Goal: Task Accomplishment & Management: Complete application form

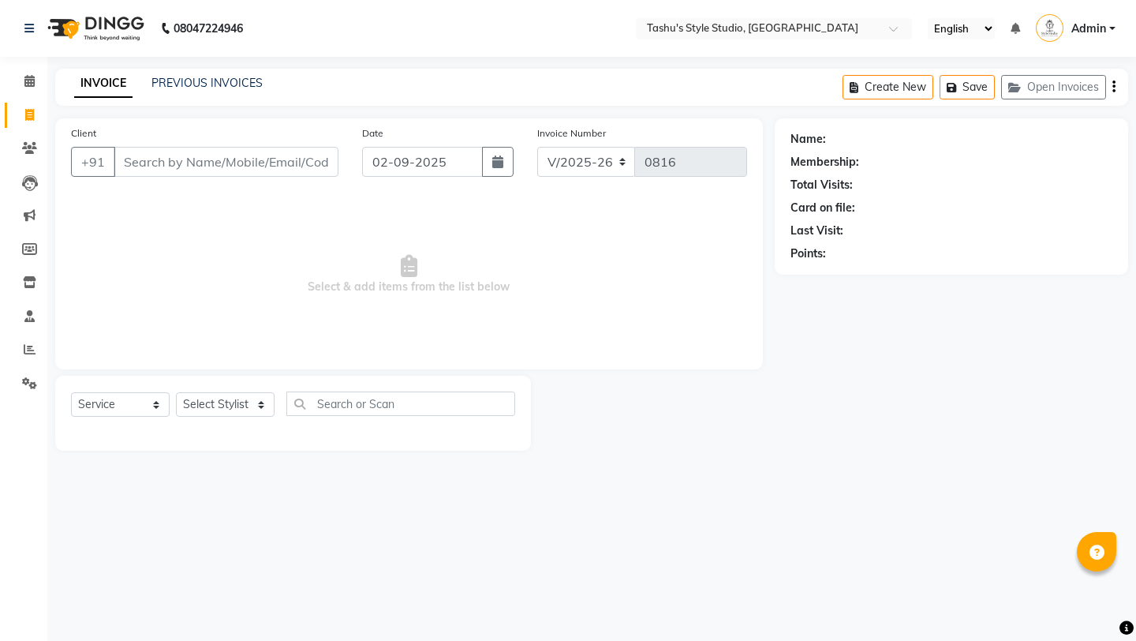
select select "5375"
select select "service"
click at [212, 173] on input "Client" at bounding box center [226, 162] width 225 height 30
click at [199, 157] on input "Client" at bounding box center [226, 162] width 225 height 30
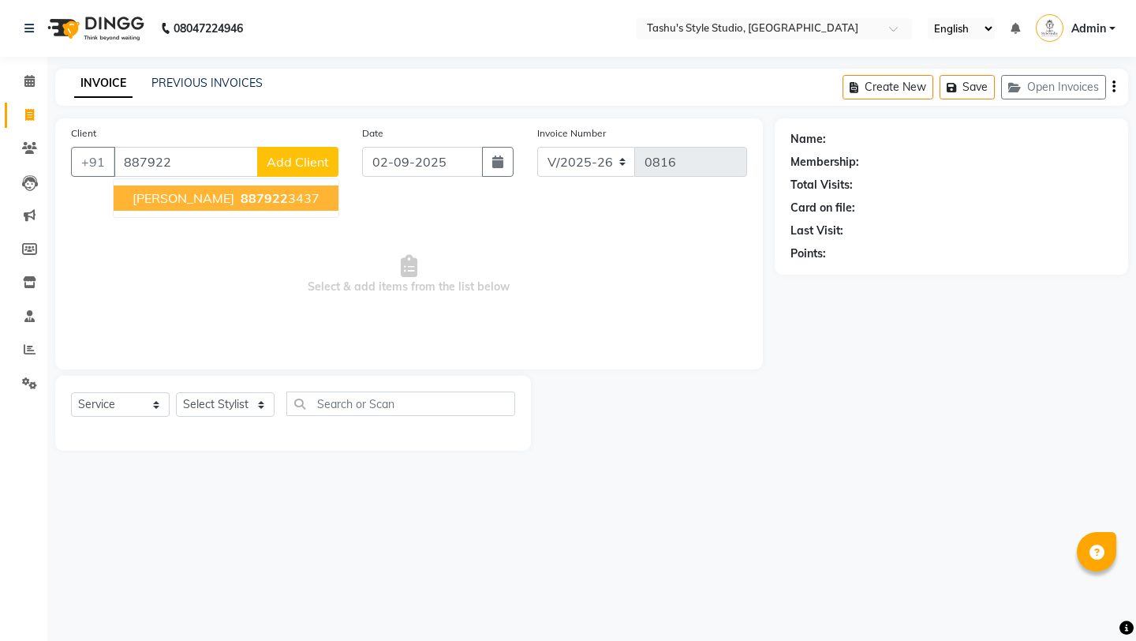
click at [241, 194] on span "887922" at bounding box center [264, 198] width 47 height 16
type input "8879223437"
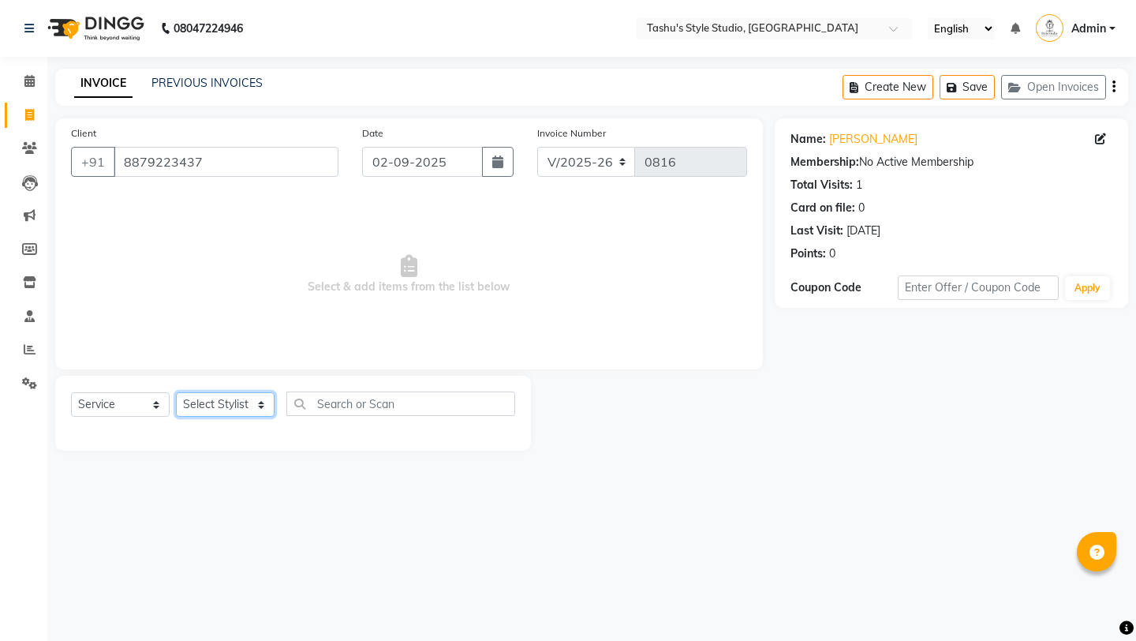
click at [245, 399] on select "Select Stylist [PERSON_NAME] AUNTY bandana manoj [PERSON_NAME] [PERSON_NAME] [P…" at bounding box center [225, 404] width 99 height 24
select select "79407"
click at [176, 392] on select "Select Stylist [PERSON_NAME] AUNTY bandana manoj [PERSON_NAME] [PERSON_NAME] [P…" at bounding box center [225, 404] width 99 height 24
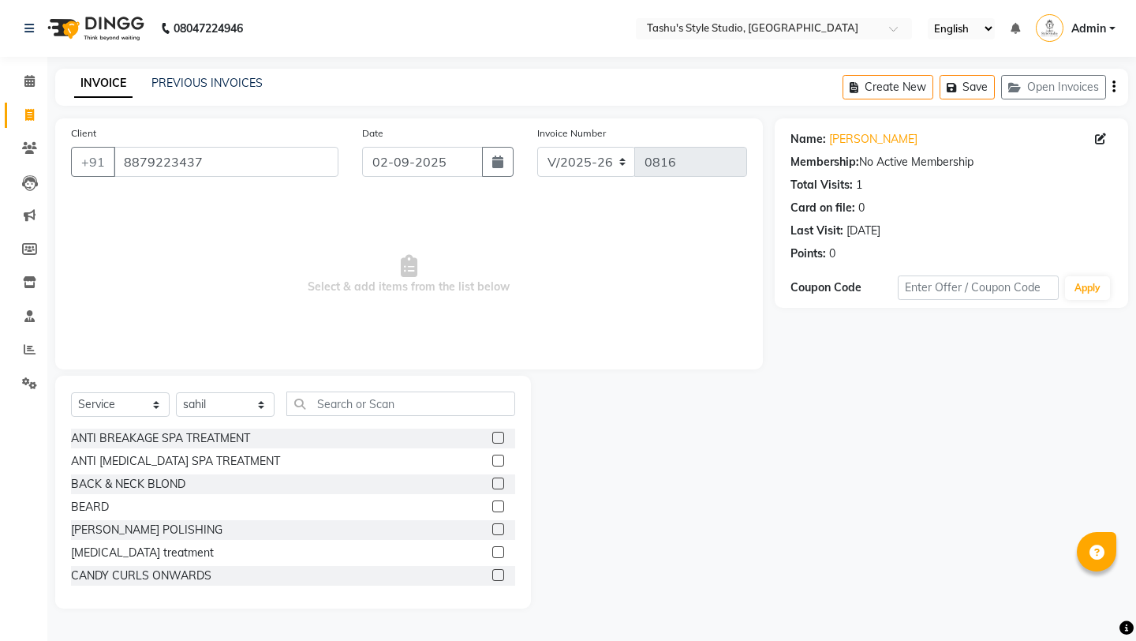
click at [496, 501] on label at bounding box center [498, 506] width 12 height 12
click at [496, 502] on input "checkbox" at bounding box center [497, 507] width 10 height 10
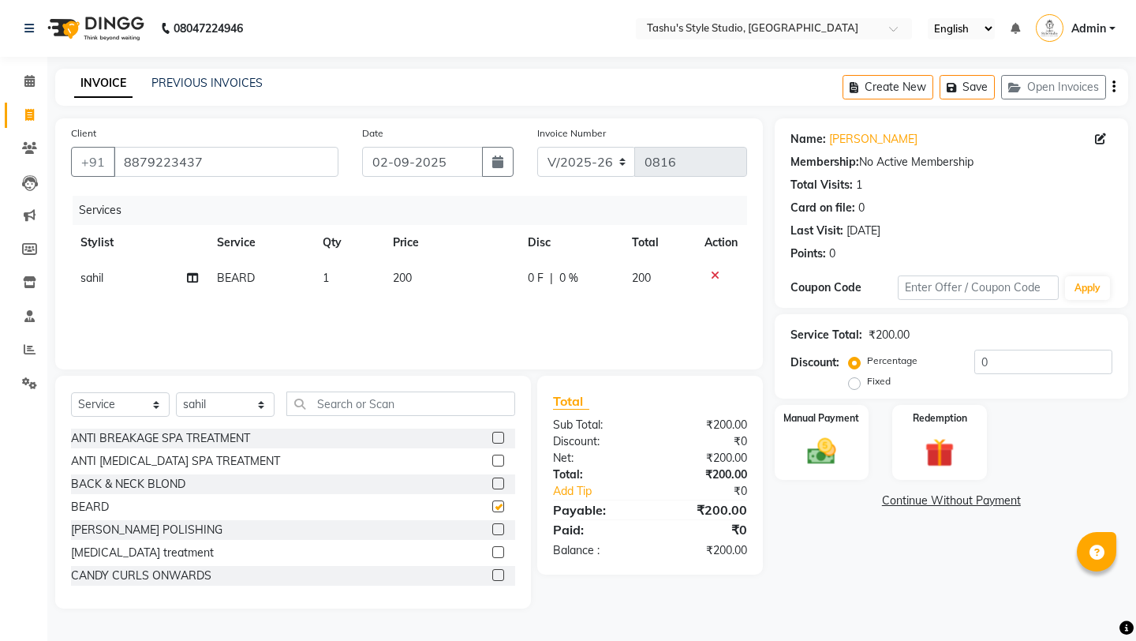
checkbox input "false"
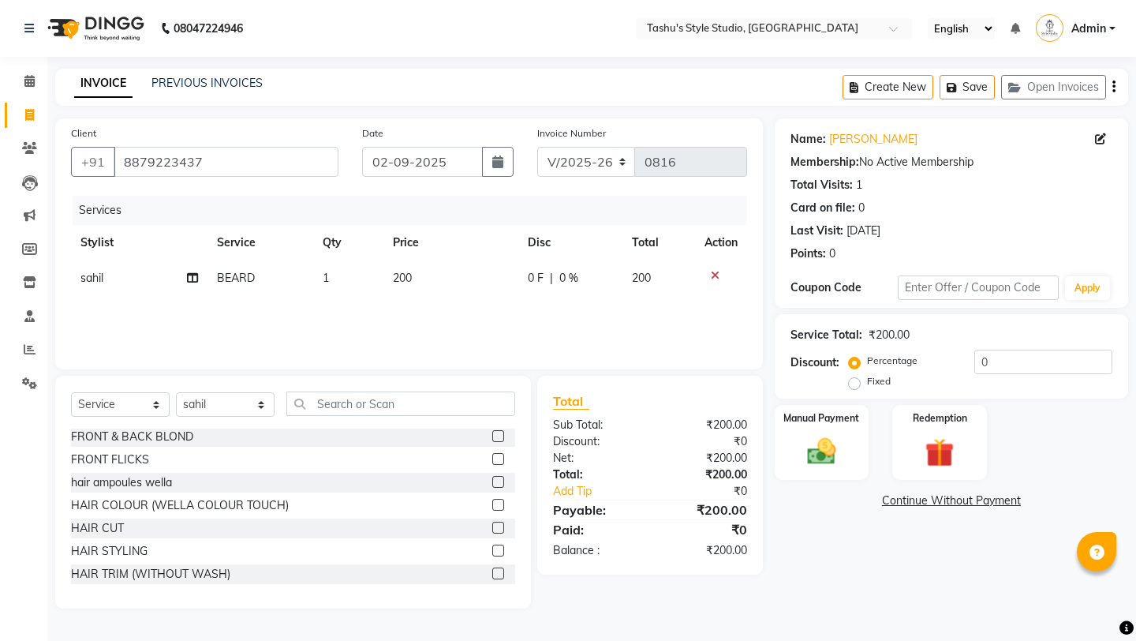
click at [494, 530] on label at bounding box center [498, 528] width 12 height 12
click at [494, 530] on input "checkbox" at bounding box center [497, 528] width 10 height 10
checkbox input "false"
click at [798, 434] on img at bounding box center [821, 451] width 49 height 35
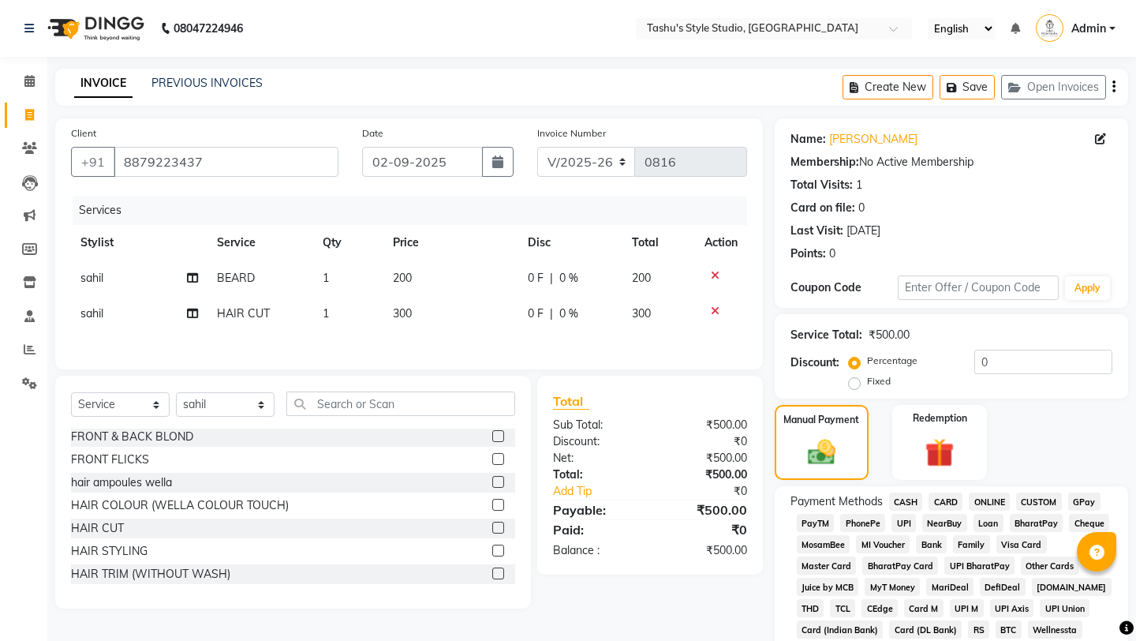
click at [911, 492] on span "CASH" at bounding box center [906, 501] width 34 height 18
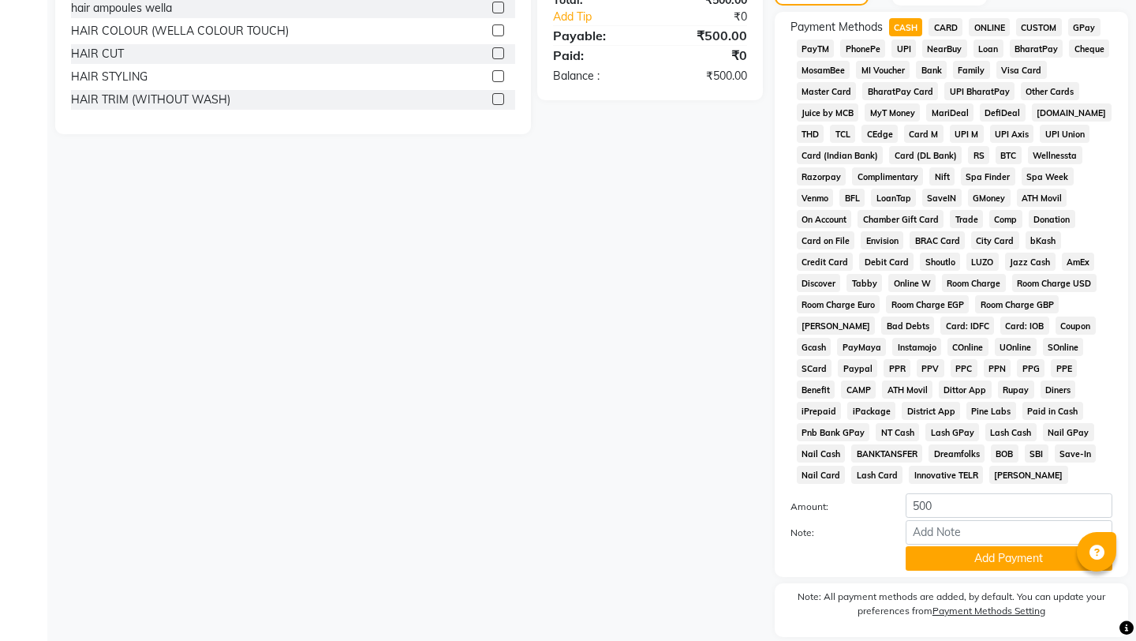
scroll to position [509, 0]
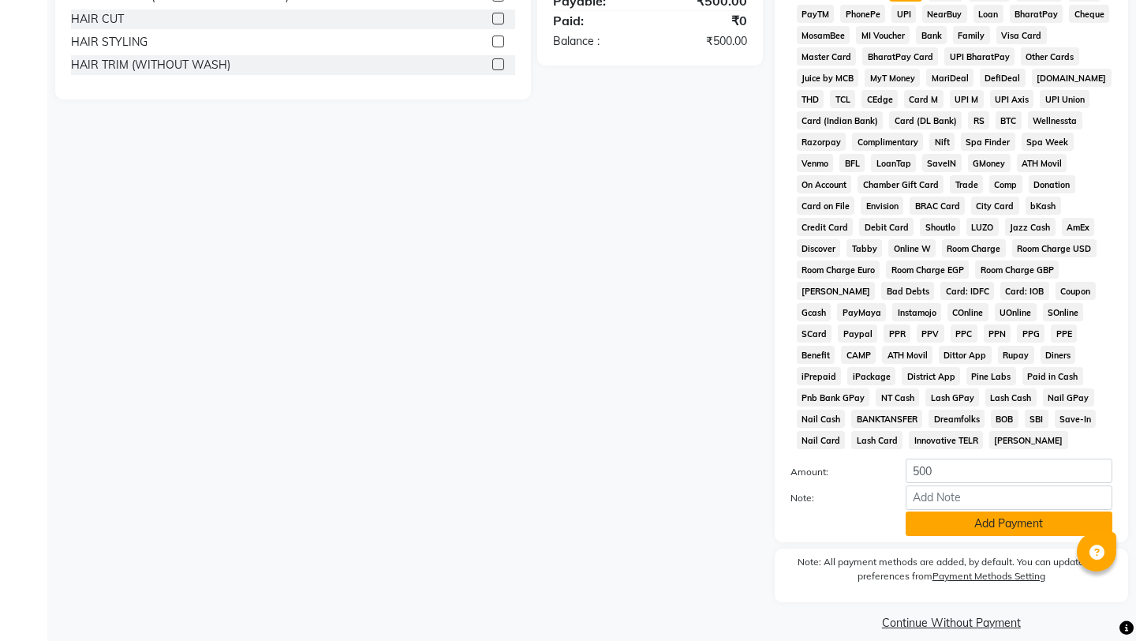
click at [932, 513] on button "Add Payment" at bounding box center [1009, 523] width 207 height 24
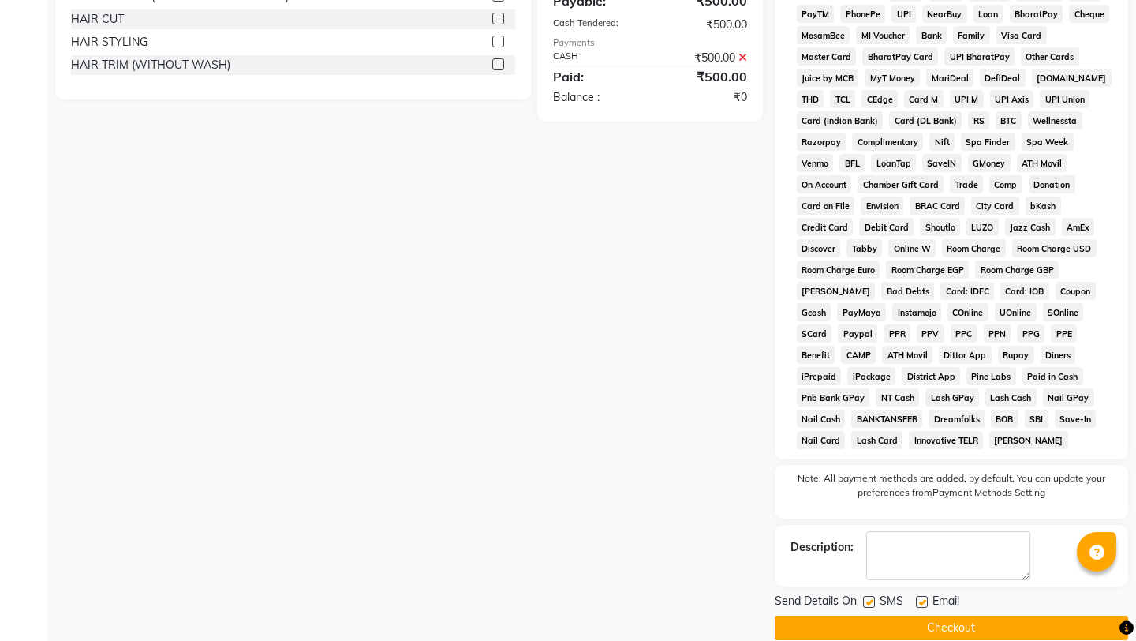
click at [921, 596] on label at bounding box center [922, 602] width 12 height 12
click at [921, 597] on input "checkbox" at bounding box center [921, 602] width 10 height 10
checkbox input "false"
click at [874, 596] on label at bounding box center [869, 602] width 12 height 12
click at [874, 597] on input "checkbox" at bounding box center [868, 602] width 10 height 10
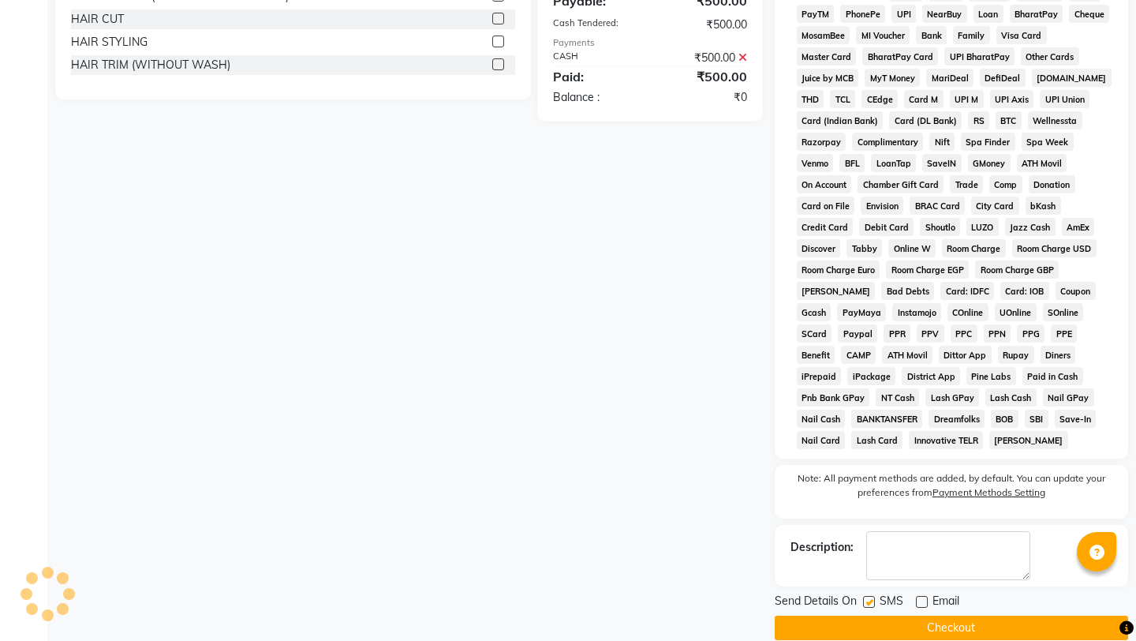
checkbox input "false"
click at [874, 616] on button "Checkout" at bounding box center [952, 628] width 354 height 24
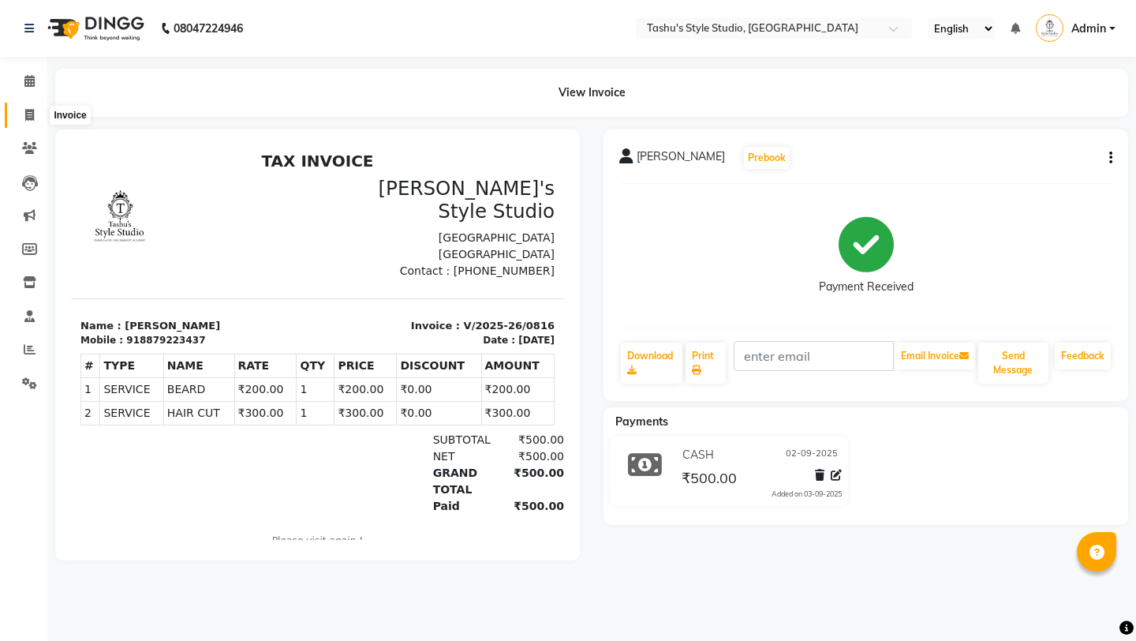
click at [30, 118] on icon at bounding box center [29, 115] width 9 height 12
select select "service"
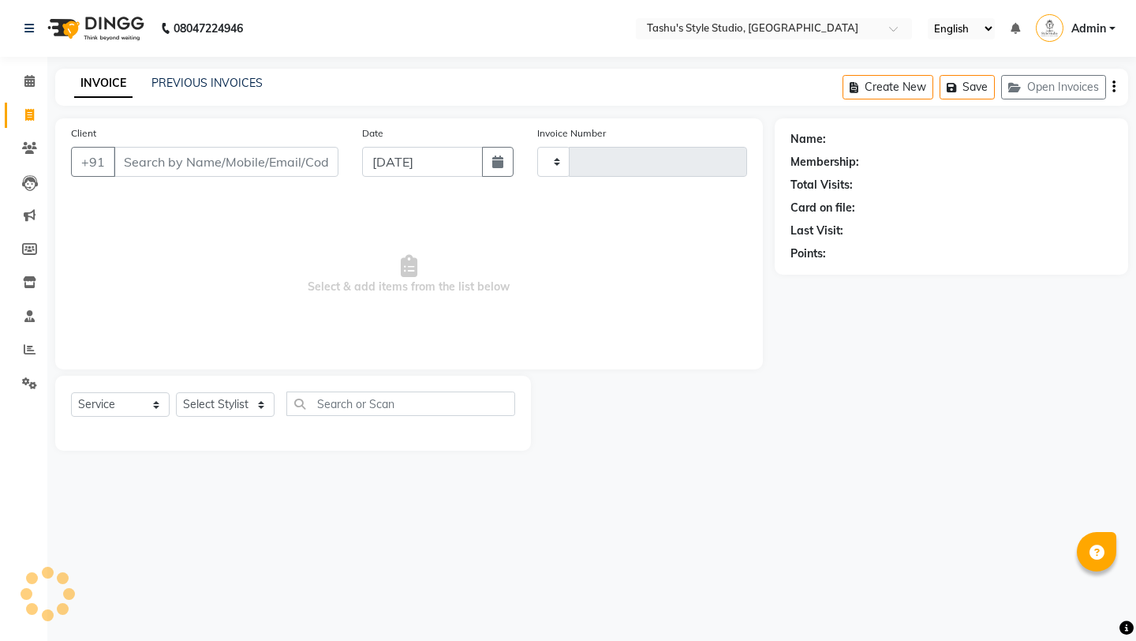
type input "0817"
select select "5375"
